Goal: Communication & Community: Share content

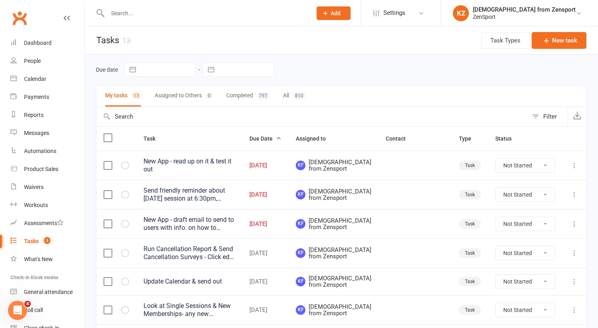
click at [177, 231] on div "New App - draft email to send to users with info. on how to switch over" at bounding box center [190, 224] width 92 height 16
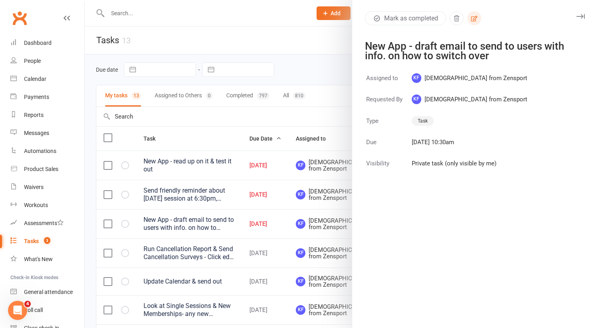
click at [475, 16] on icon "button" at bounding box center [474, 18] width 7 height 7
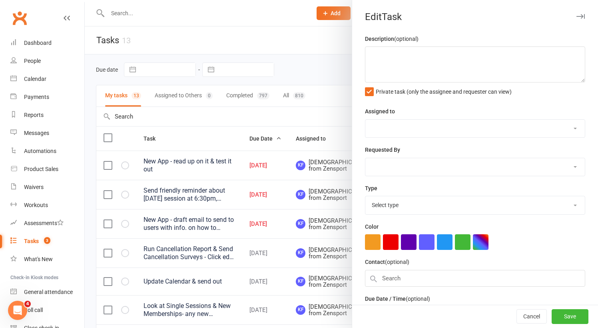
type textarea "New App - draft email to send to users with info. on how to switch over"
select select "43198"
type input "10 Oct 2025"
type input "10:30am"
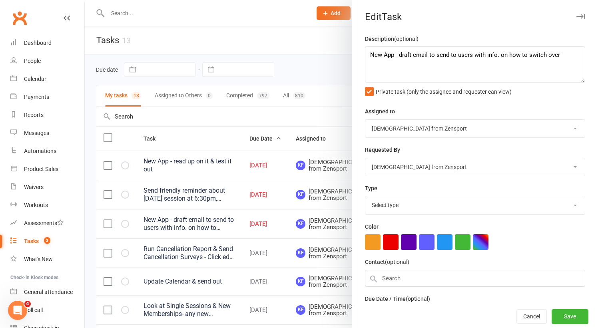
select select "9788"
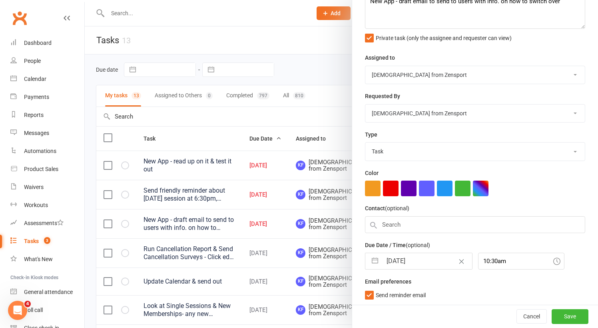
scroll to position [53, 0]
click at [312, 72] on div at bounding box center [341, 164] width 513 height 328
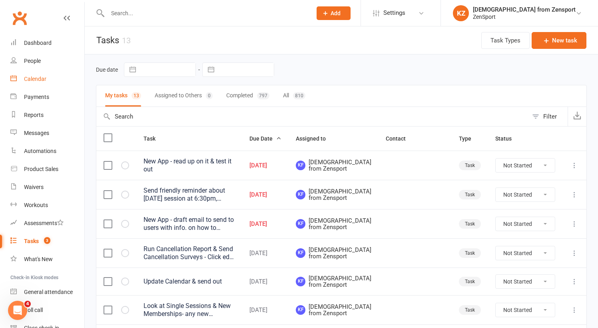
click at [37, 78] on div "Calendar" at bounding box center [35, 79] width 22 height 6
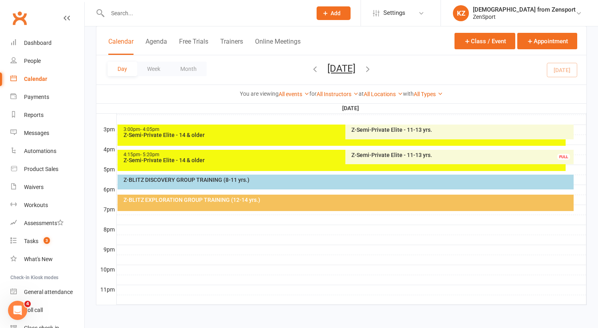
scroll to position [345, 0]
click at [358, 197] on div "Z-BLITZ EXPLORATION GROUP TRAINING (12-14 yrs.)" at bounding box center [346, 202] width 457 height 16
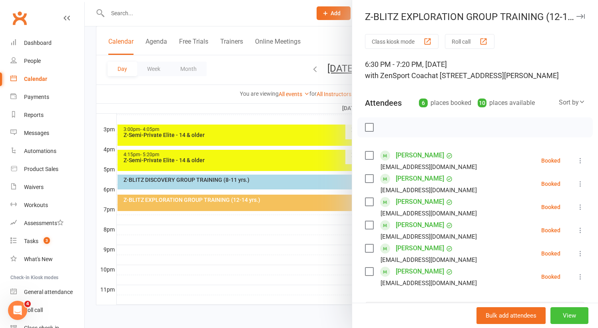
click at [572, 314] on button "View" at bounding box center [570, 315] width 38 height 17
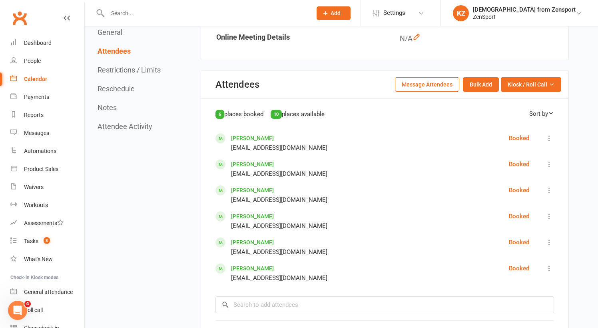
scroll to position [360, 0]
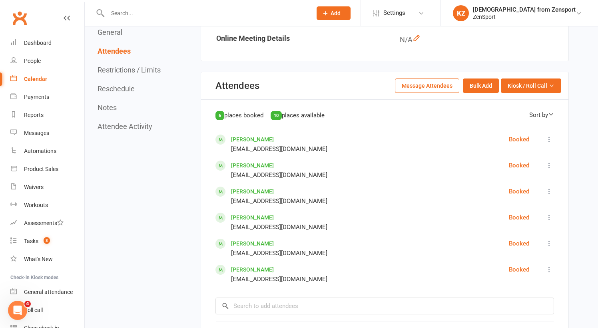
click at [423, 78] on button "Message Attendees" at bounding box center [427, 85] width 64 height 14
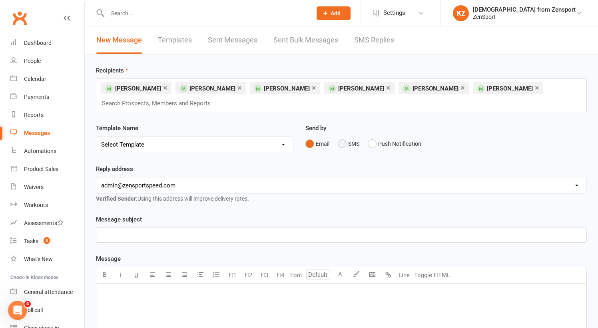
click at [344, 141] on button "SMS" at bounding box center [349, 143] width 22 height 15
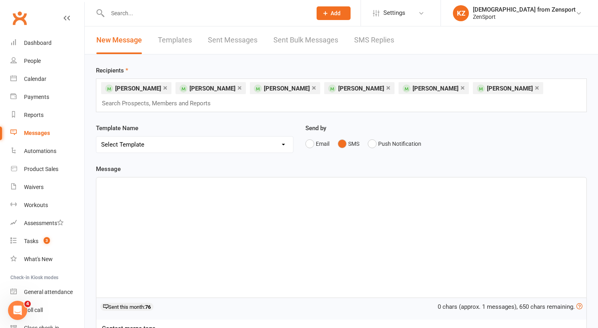
click at [154, 187] on p "﻿" at bounding box center [341, 185] width 481 height 10
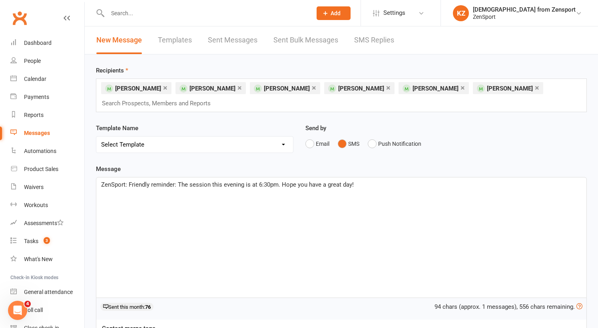
click at [190, 185] on span "ZenSport: Friendly reminder: The session this evening is at 6:30pm. Hope you ha…" at bounding box center [227, 184] width 253 height 7
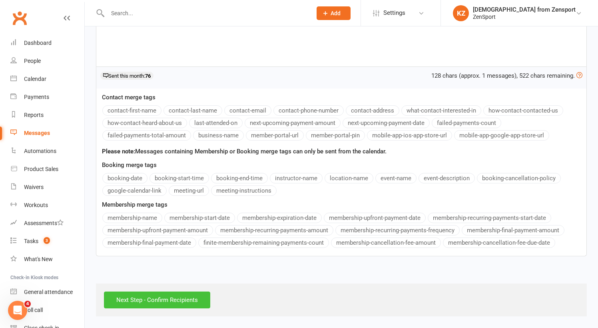
scroll to position [238, 0]
click at [179, 291] on input "Next Step - Confirm Recipients" at bounding box center [157, 299] width 106 height 17
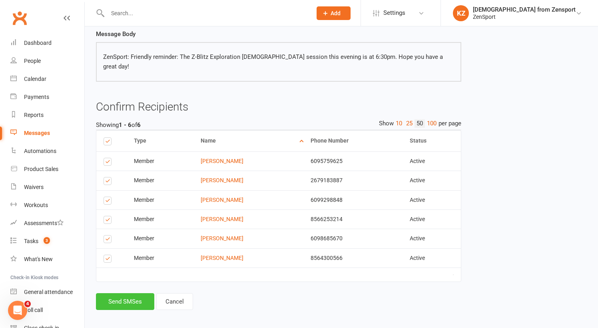
click at [129, 293] on button "Send SMSes" at bounding box center [125, 301] width 58 height 17
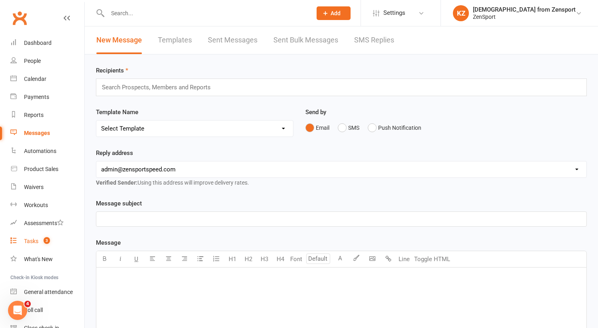
click at [30, 241] on div "Tasks" at bounding box center [31, 241] width 14 height 6
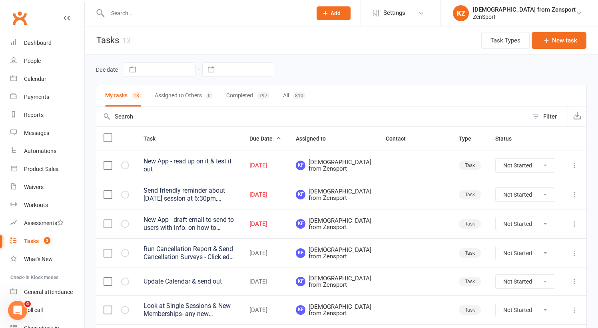
click at [111, 197] on label at bounding box center [108, 194] width 8 height 8
click at [111, 190] on input "checkbox" at bounding box center [108, 190] width 8 height 0
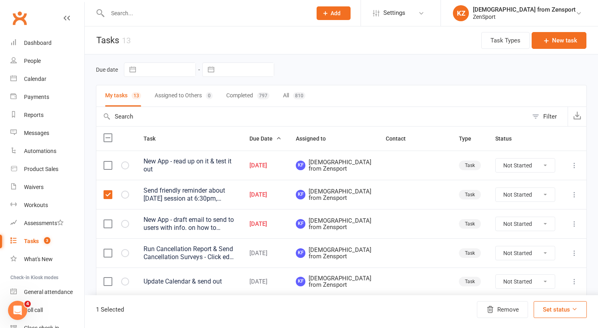
click at [108, 195] on label at bounding box center [108, 194] width 8 height 8
click at [108, 190] on input "checkbox" at bounding box center [108, 190] width 8 height 0
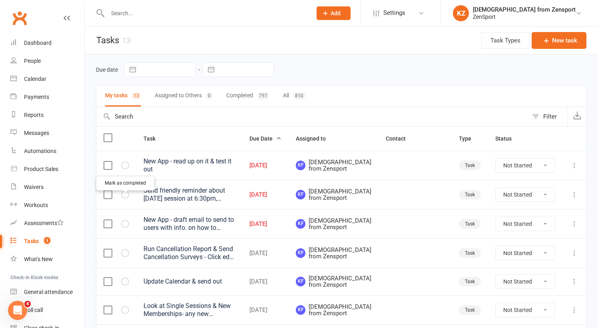
click at [0, 0] on icon "button" at bounding box center [0, 0] width 0 height 0
